Goal: Transaction & Acquisition: Purchase product/service

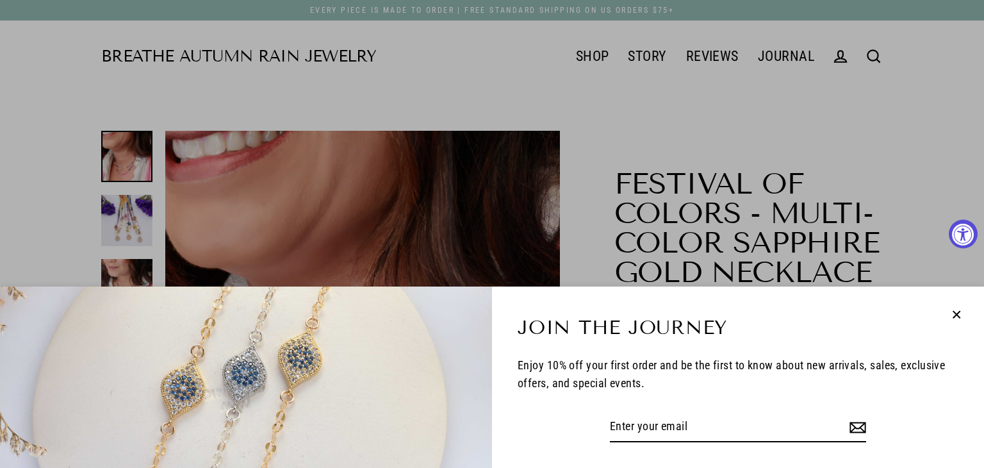
select select "3"
click at [612, 177] on div "Join the Journey Enjoy 10% off your first order and be the first to know about …" at bounding box center [492, 234] width 984 height 468
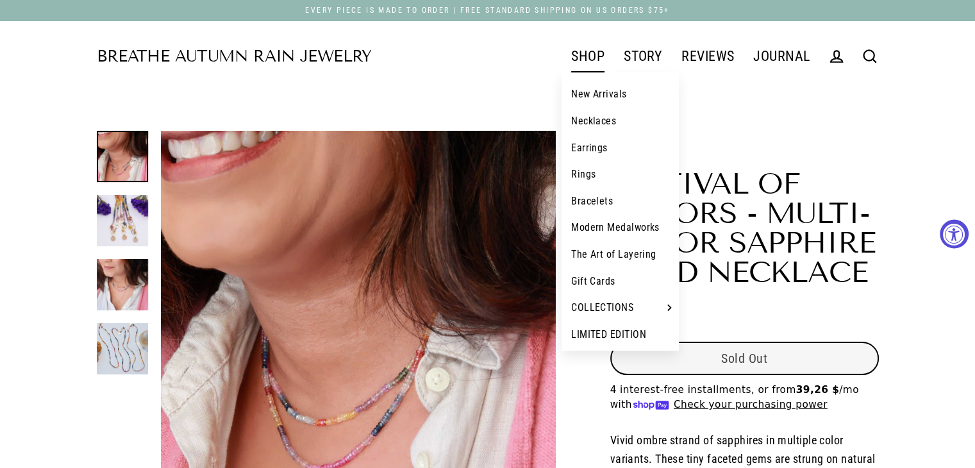
click at [587, 59] on link "SHOP" at bounding box center [587, 56] width 53 height 32
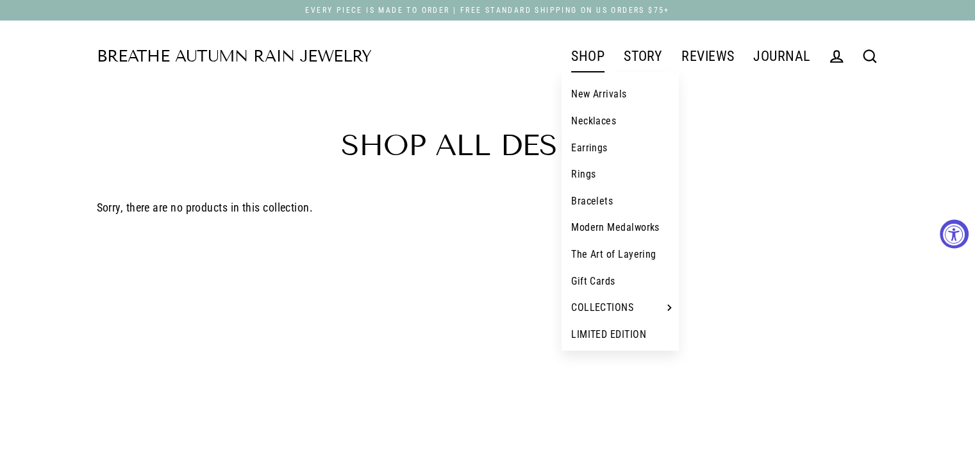
click at [594, 117] on link "Necklaces" at bounding box center [619, 121] width 117 height 27
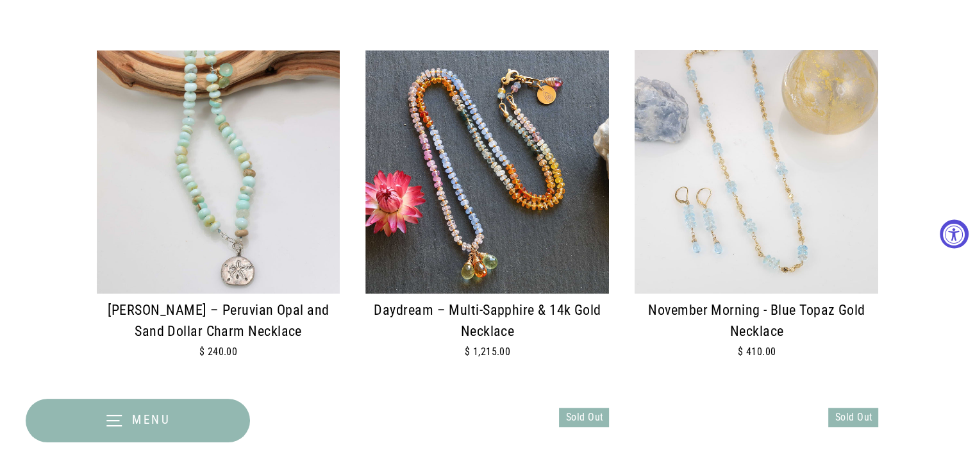
scroll to position [769, 0]
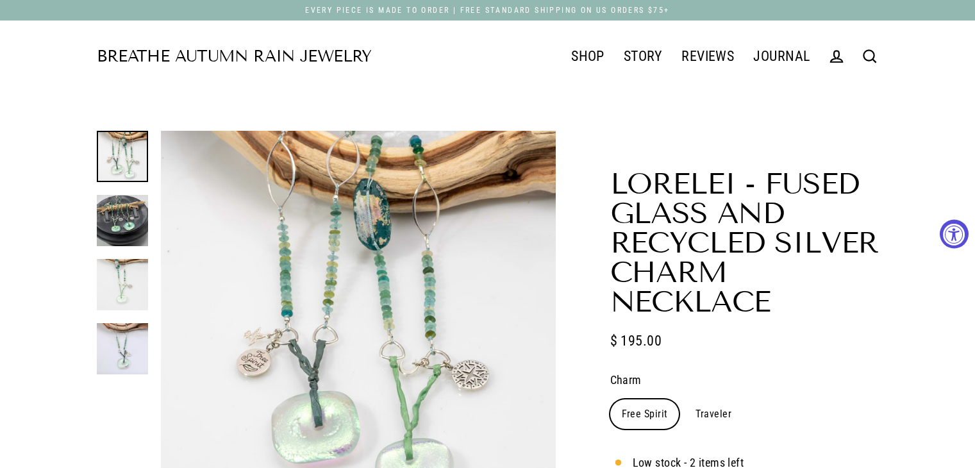
select select "3"
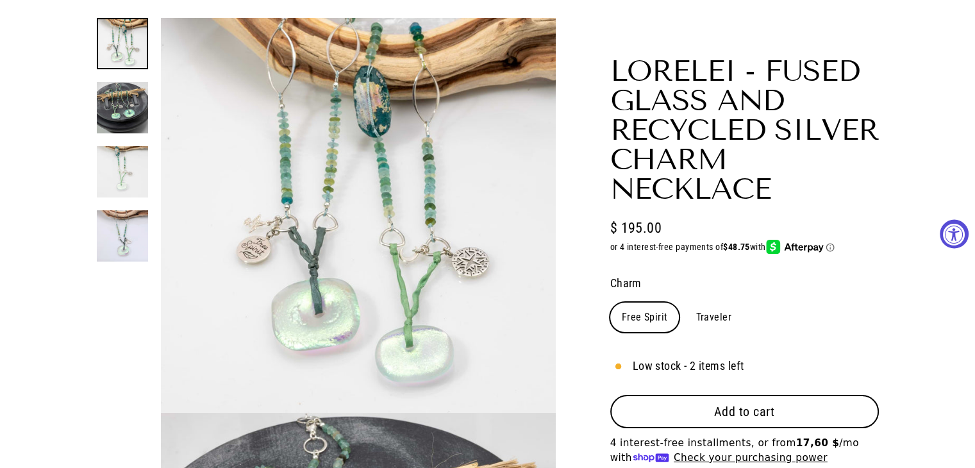
scroll to position [256, 0]
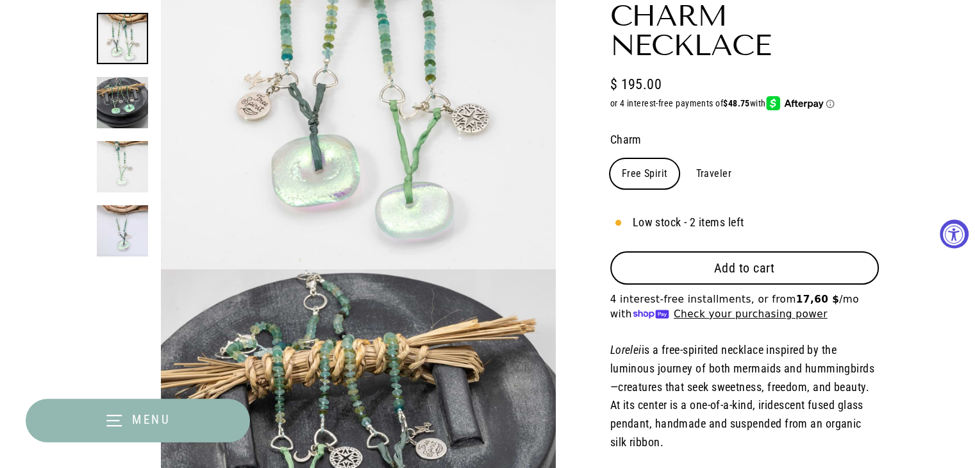
click at [750, 263] on span "Add to cart" at bounding box center [744, 267] width 61 height 15
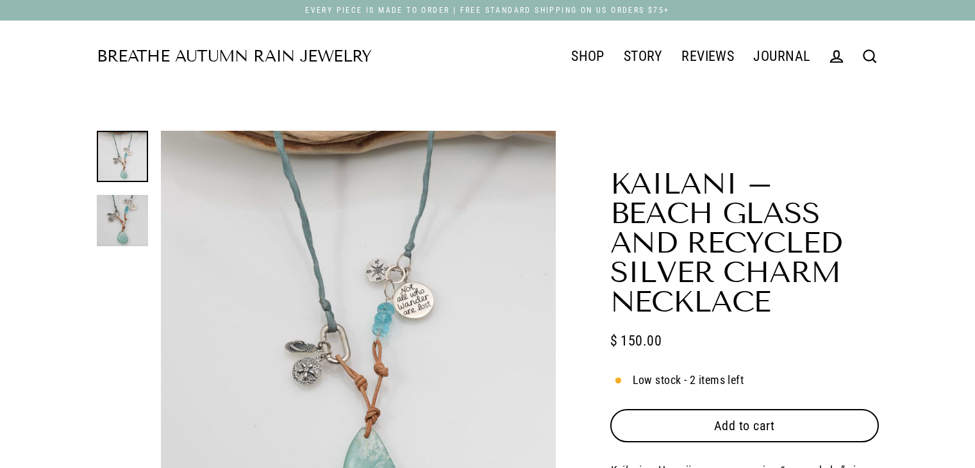
select select "3"
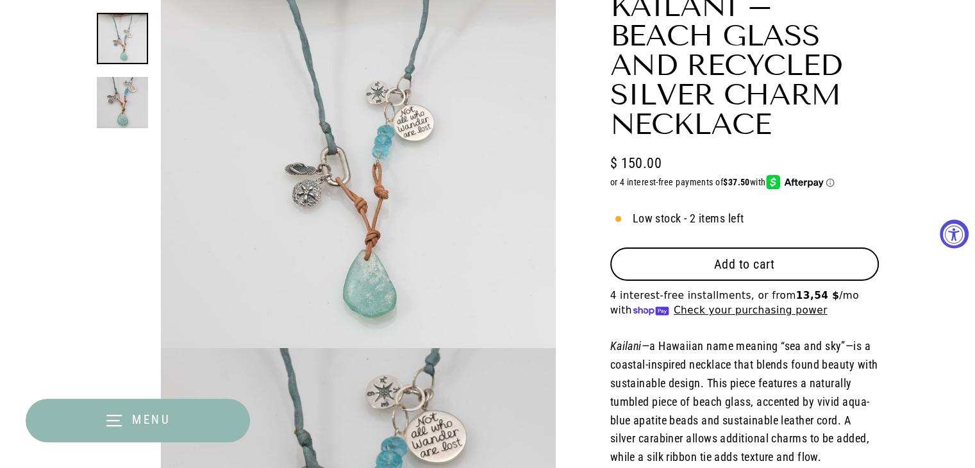
scroll to position [192, 0]
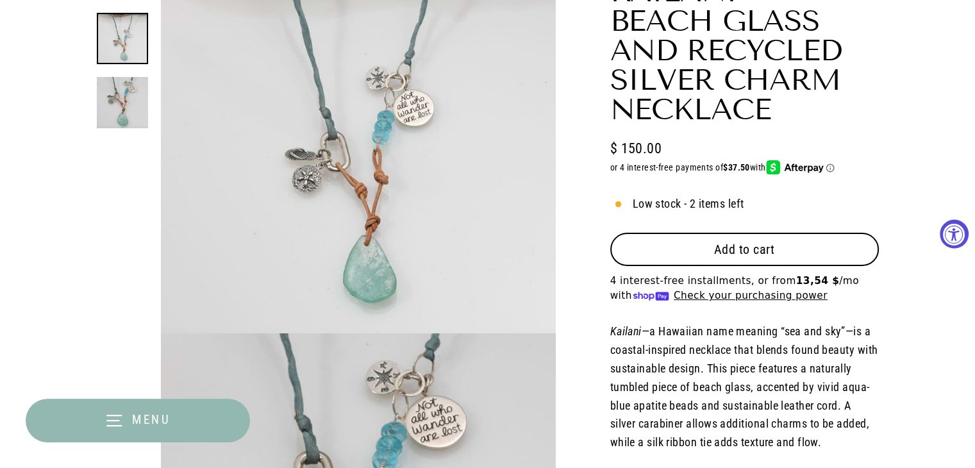
click at [729, 250] on span "Add to cart" at bounding box center [744, 249] width 61 height 15
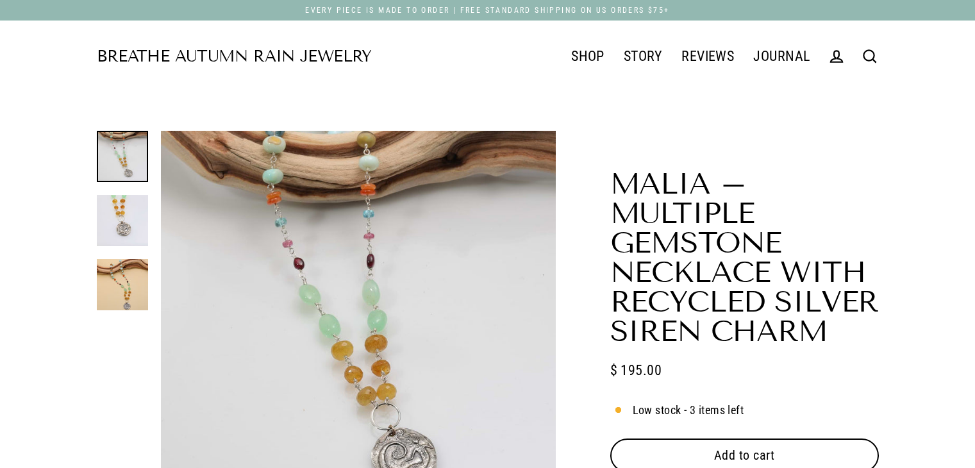
select select "3"
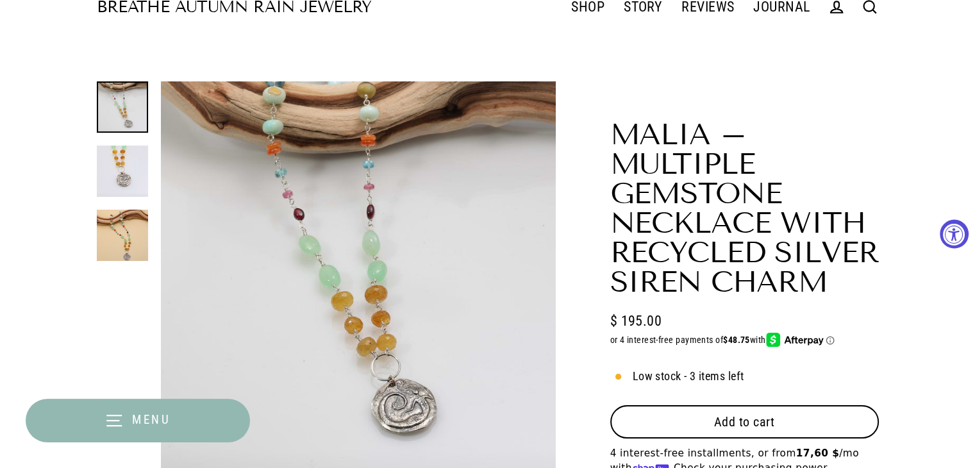
scroll to position [256, 0]
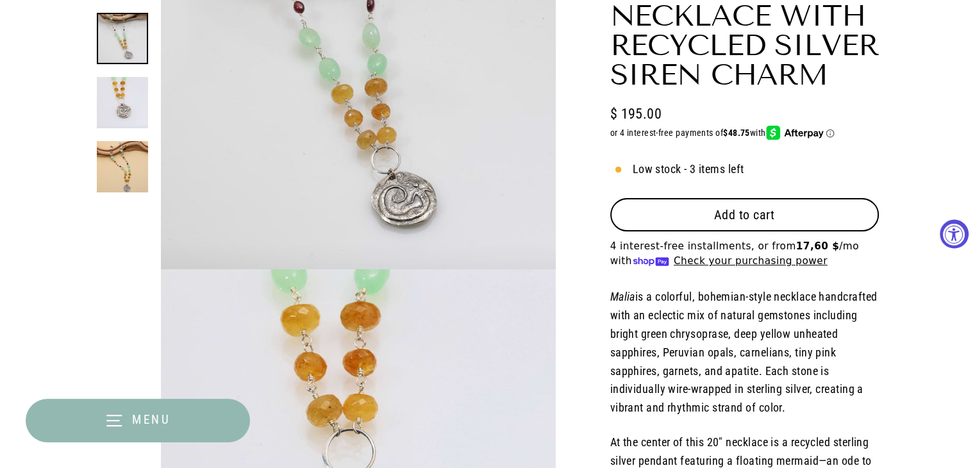
click at [772, 215] on span "Add to cart" at bounding box center [744, 214] width 61 height 15
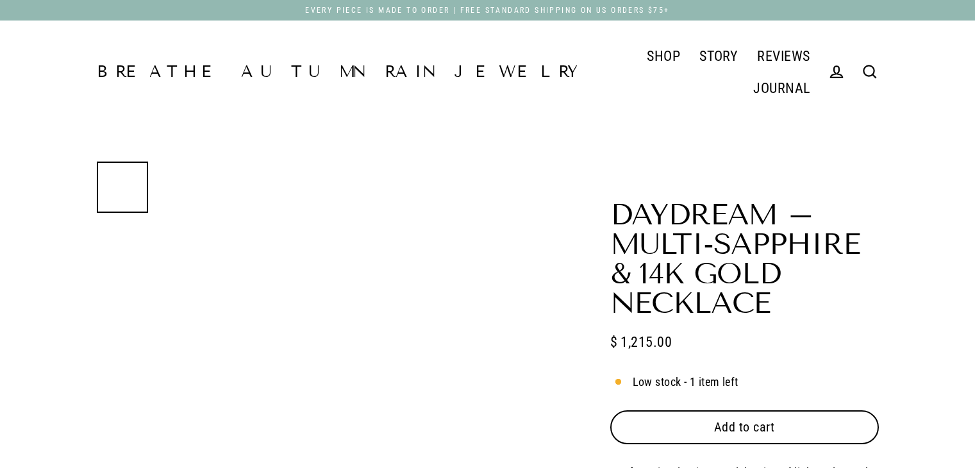
select select "3"
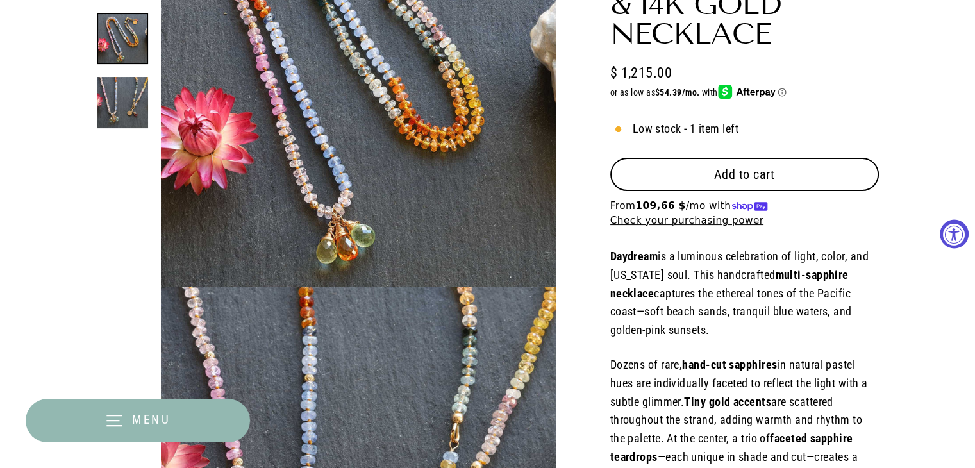
scroll to position [256, 0]
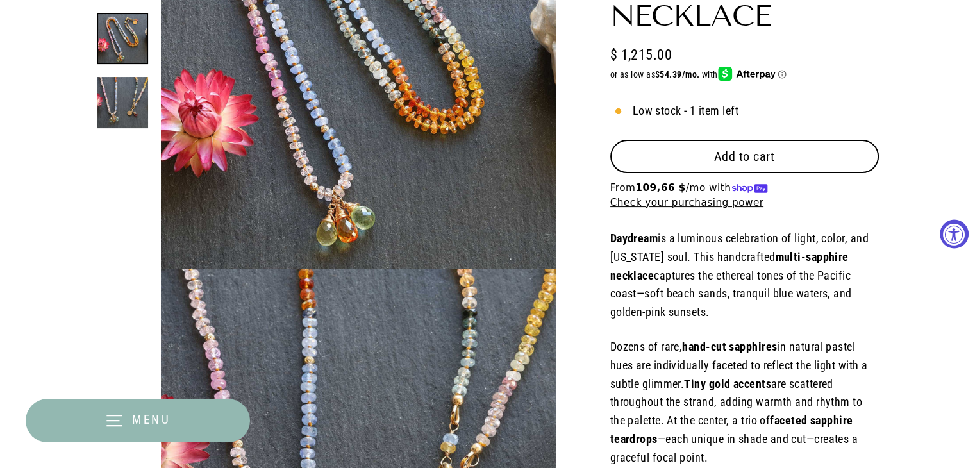
click at [739, 154] on span "Add to cart" at bounding box center [744, 156] width 61 height 15
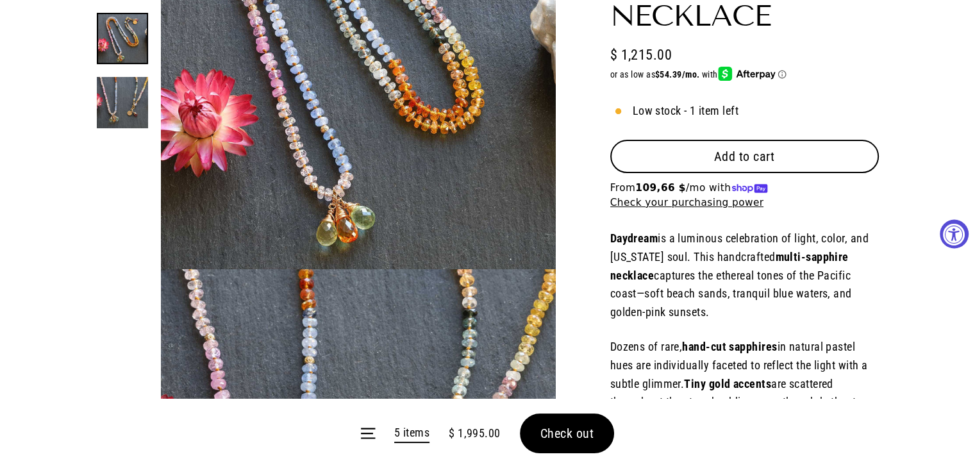
click at [579, 433] on form "Menu 5 items $ 1,995.00 Check out" at bounding box center [487, 433] width 975 height 69
click at [568, 434] on form "Menu 5 items $ 1,995.00 Check out" at bounding box center [487, 433] width 975 height 69
click at [572, 433] on form "Menu 5 items $ 1,995.00 Check out" at bounding box center [487, 433] width 975 height 69
click at [572, 433] on span "Check out" at bounding box center [567, 432] width 54 height 15
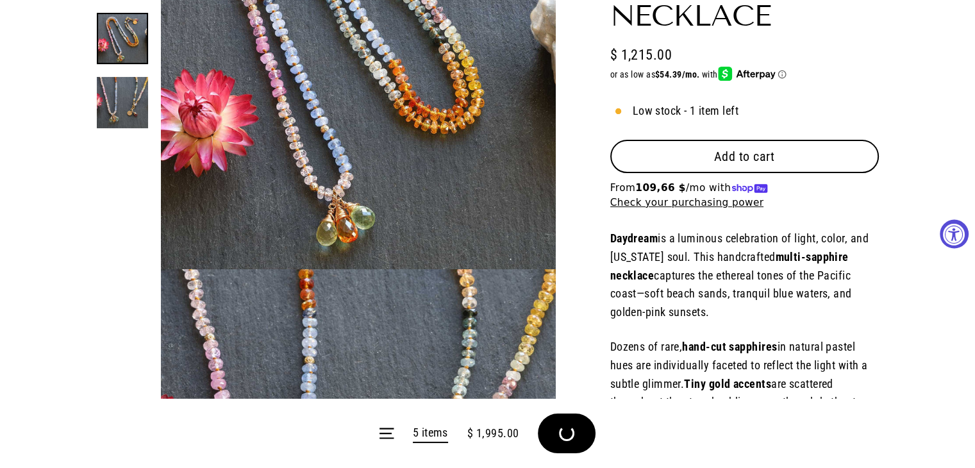
click at [571, 433] on form "Menu 5 items $ 1,995.00 Check out" at bounding box center [487, 433] width 975 height 69
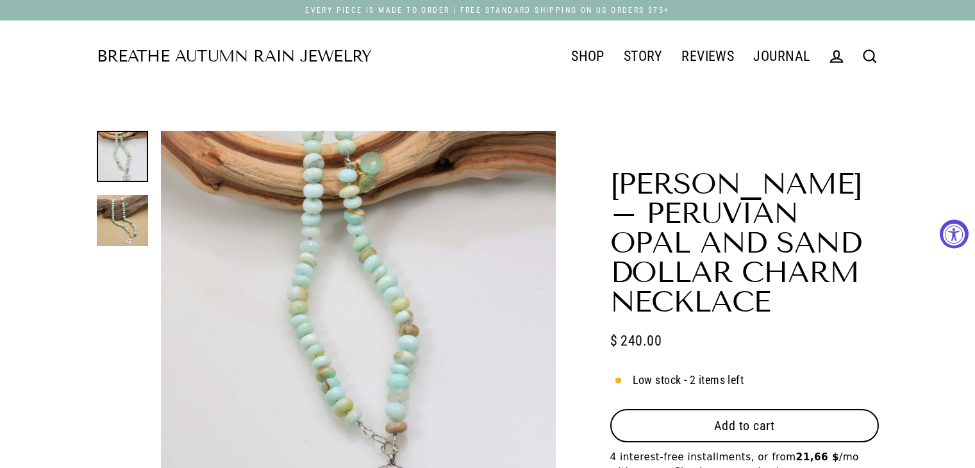
select select "3"
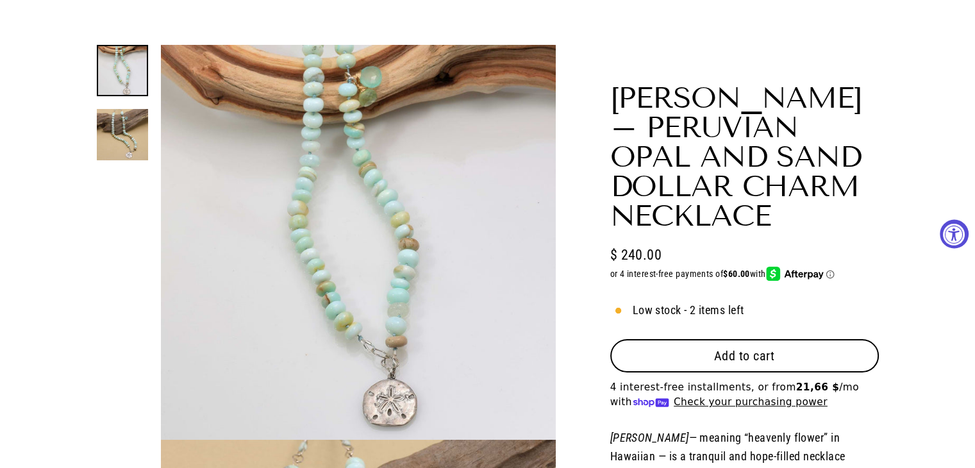
scroll to position [256, 0]
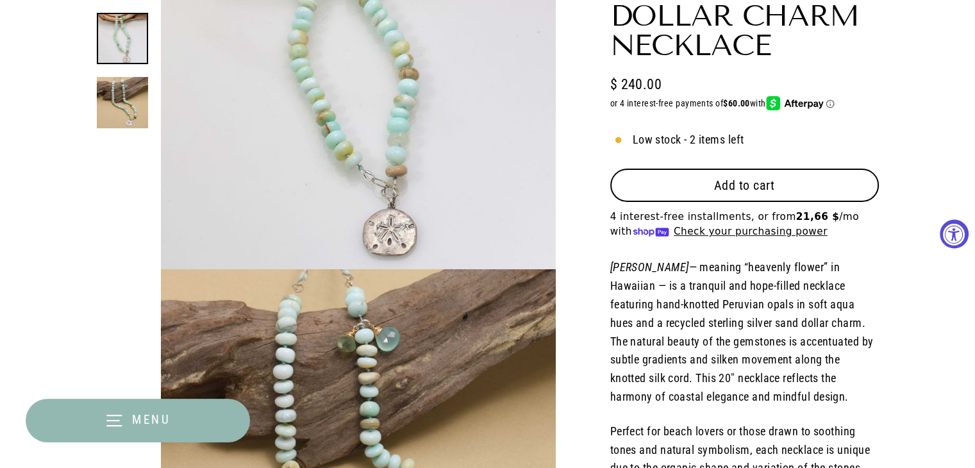
click at [761, 193] on button "Add to cart" at bounding box center [744, 185] width 268 height 33
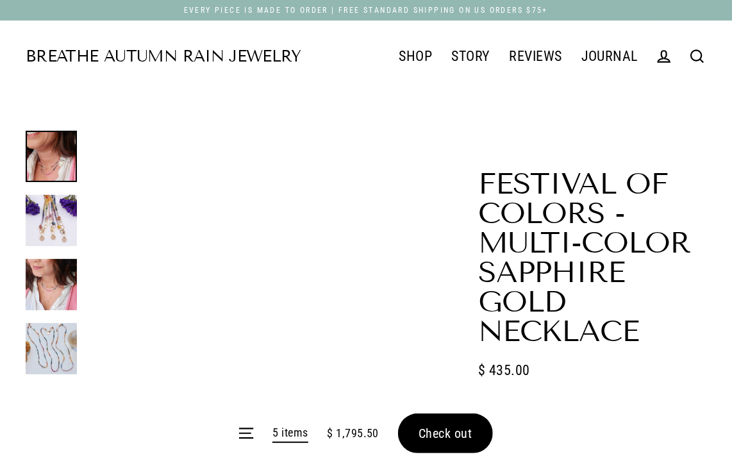
select select "3"
